Goal: Transaction & Acquisition: Subscribe to service/newsletter

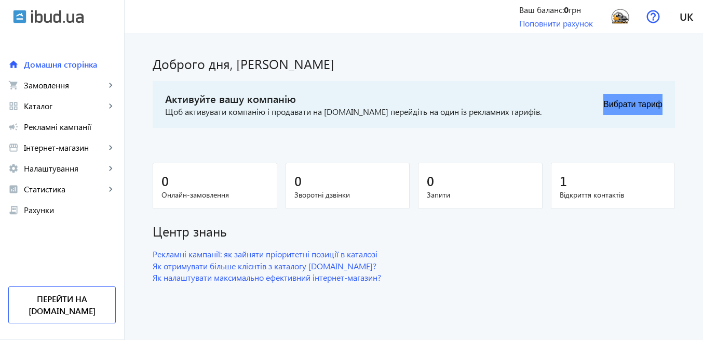
click at [606, 107] on button "Вибрати тариф" at bounding box center [633, 104] width 59 height 21
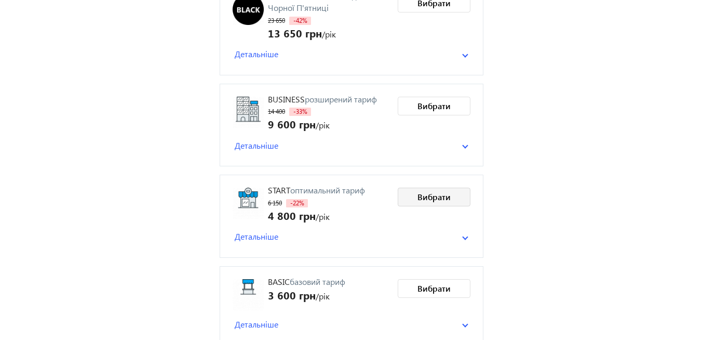
scroll to position [125, 0]
click at [432, 102] on span "Вибрати" at bounding box center [434, 105] width 33 height 11
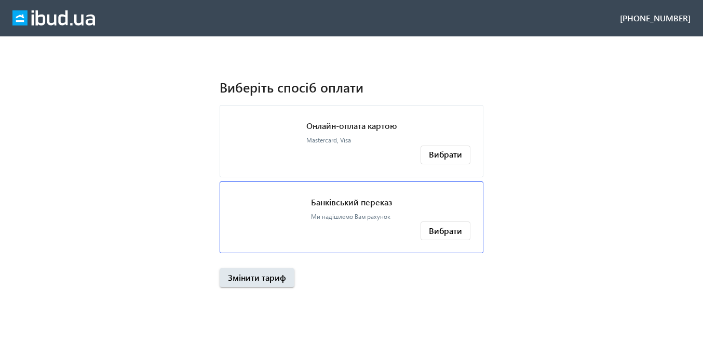
click at [392, 206] on p "Банківський переказ" at bounding box center [351, 201] width 81 height 11
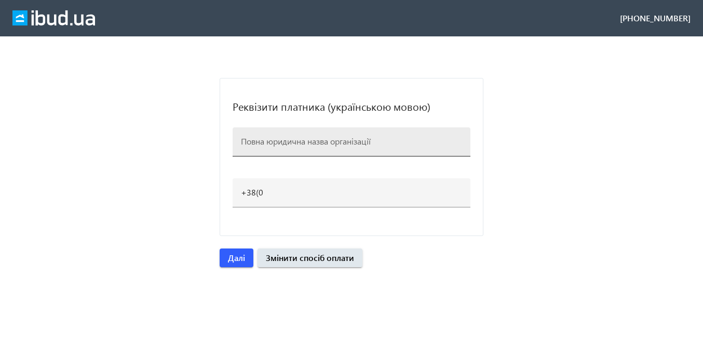
click at [285, 148] on div at bounding box center [351, 141] width 221 height 29
paste input "ПП Матвеев"
drag, startPoint x: 258, startPoint y: 139, endPoint x: 291, endPoint y: 140, distance: 33.8
click at [291, 140] on input "ПП Матвеев" at bounding box center [351, 141] width 221 height 11
paste input "єє"
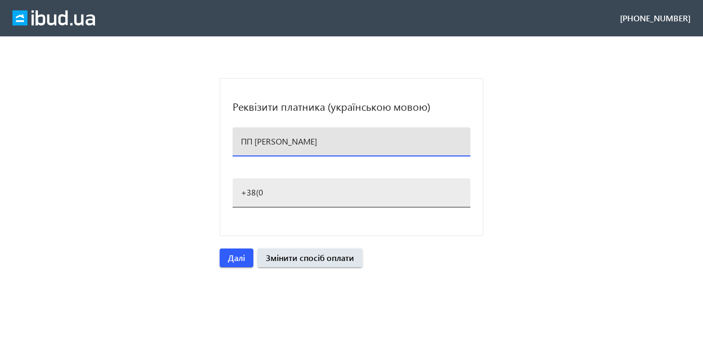
type input "ПП Матвєєв"
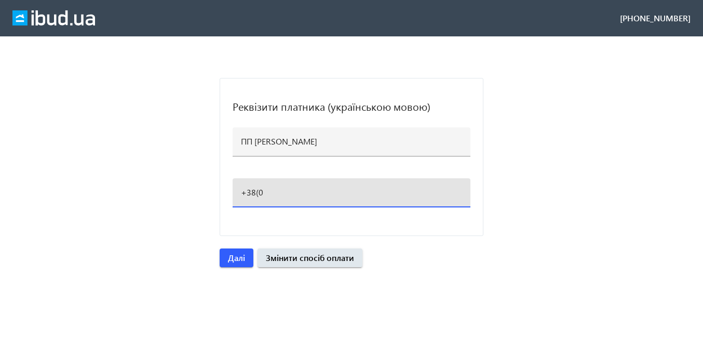
click at [275, 193] on input "+38(0" at bounding box center [351, 192] width 221 height 11
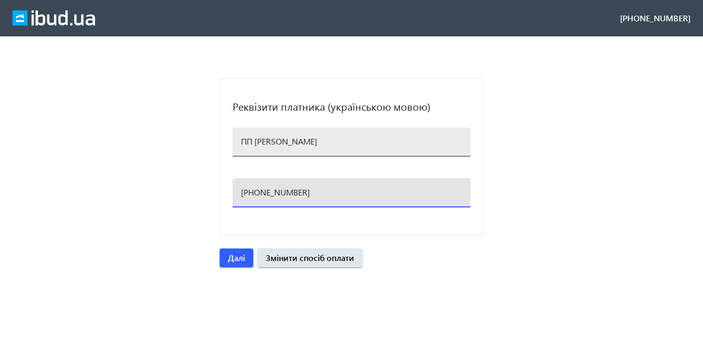
type input "+38(050)867-98-62"
click at [296, 143] on input "ПП Матвєєв" at bounding box center [351, 141] width 221 height 11
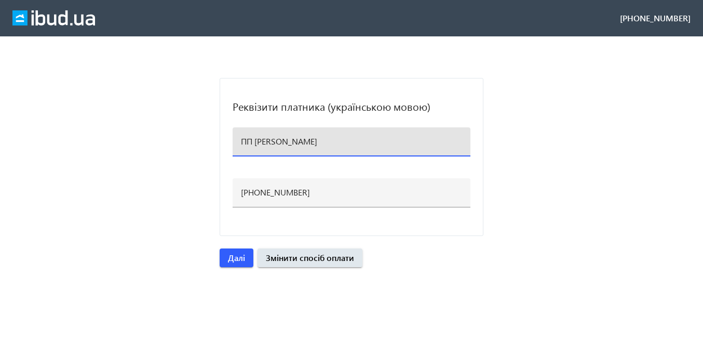
drag, startPoint x: 299, startPoint y: 146, endPoint x: 234, endPoint y: 140, distance: 65.2
click at [234, 140] on div "ПП Матвєєв" at bounding box center [352, 141] width 238 height 29
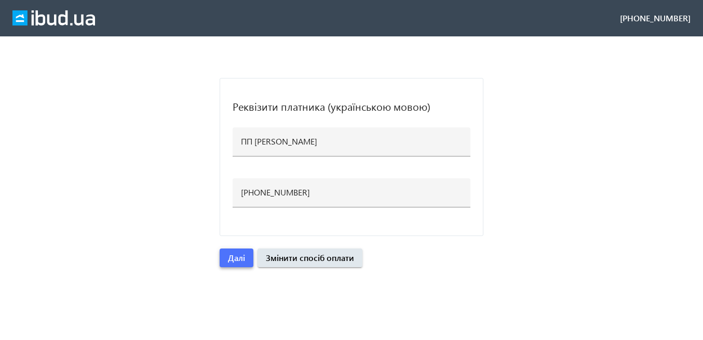
click at [246, 259] on span "button" at bounding box center [237, 257] width 34 height 25
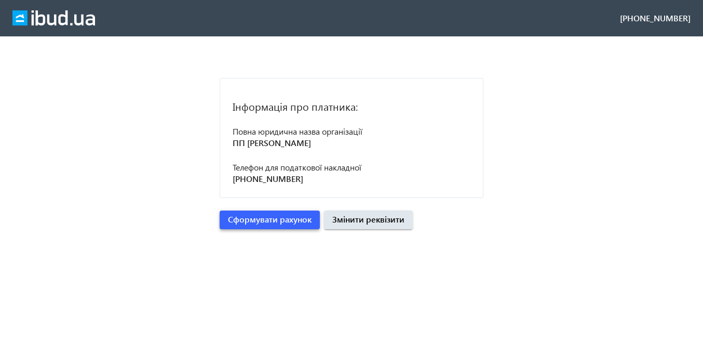
click at [268, 222] on span "Сформувати рахунок" at bounding box center [270, 219] width 84 height 11
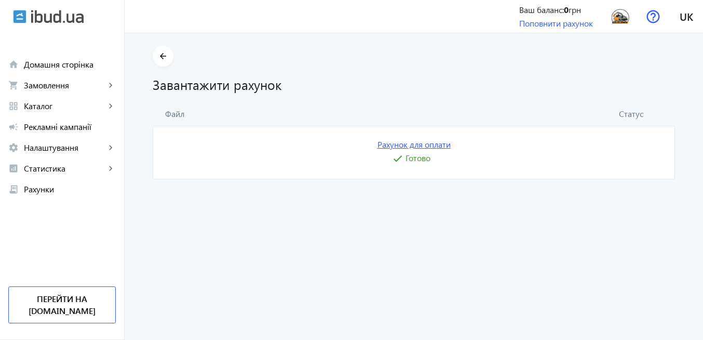
click at [414, 143] on link "Рахунок для оплати" at bounding box center [414, 144] width 73 height 11
click at [619, 18] on img at bounding box center [620, 16] width 23 height 23
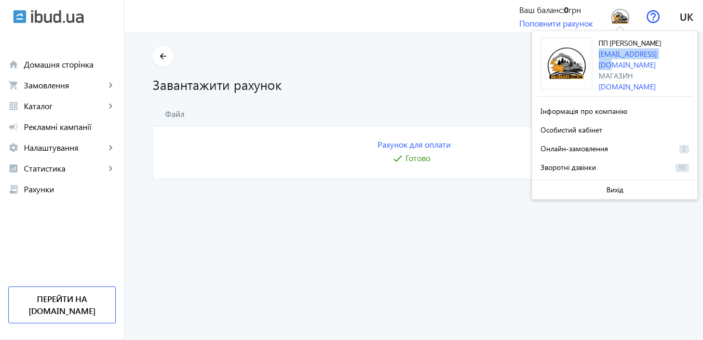
drag, startPoint x: 672, startPoint y: 56, endPoint x: 596, endPoint y: 56, distance: 75.8
click at [596, 56] on div "ПП Матвеев sromaniv@gmail.com Магазин matveev.ibud.ua" at bounding box center [615, 66] width 157 height 59
copy link "sromaniv@gmail.com"
click at [632, 195] on span at bounding box center [615, 189] width 165 height 25
